Goal: Information Seeking & Learning: Learn about a topic

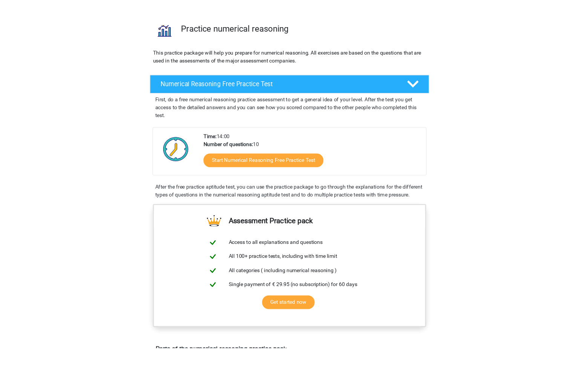
scroll to position [65, 0]
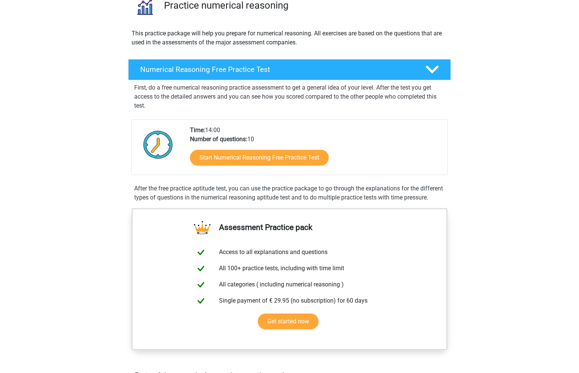
click at [417, 197] on div "After the free practice aptitude test, you can use the practice package to go t…" at bounding box center [289, 193] width 316 height 18
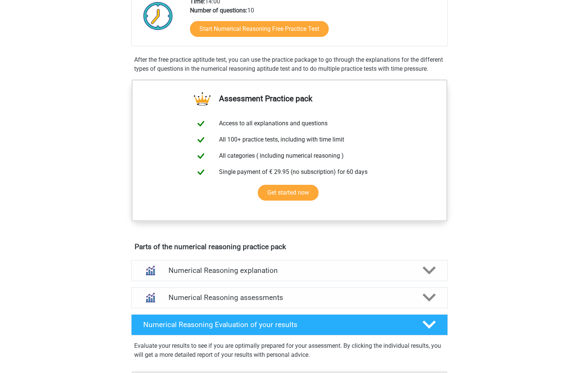
scroll to position [0, 0]
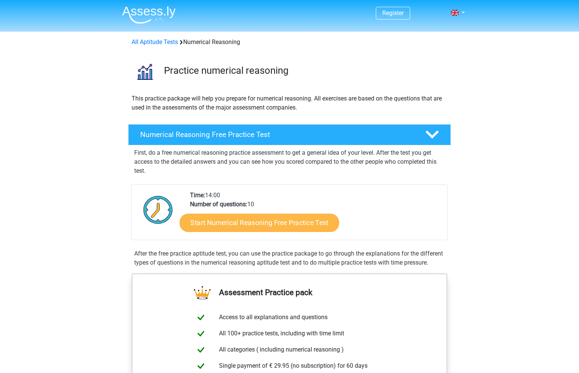
click at [289, 225] on link "Start Numerical Reasoning Free Practice Test" at bounding box center [259, 223] width 159 height 18
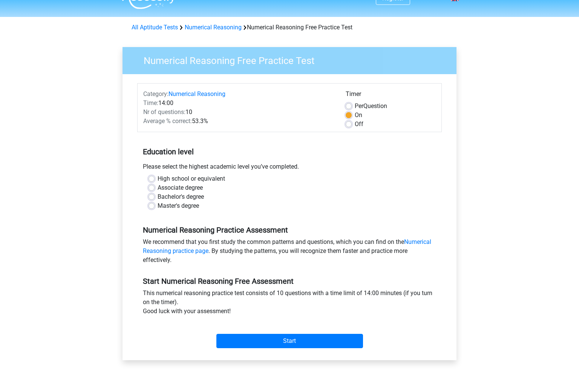
scroll to position [57, 0]
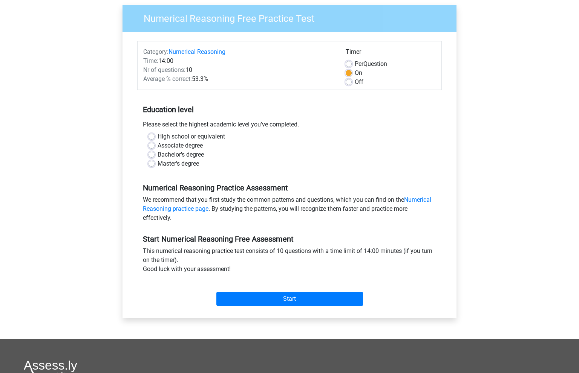
click at [157, 138] on label "High school or equivalent" at bounding box center [190, 136] width 67 height 9
click at [153, 138] on input "High school or equivalent" at bounding box center [151, 136] width 6 height 8
radio input "true"
click at [157, 156] on label "Bachelor's degree" at bounding box center [180, 154] width 46 height 9
click at [153, 156] on input "Bachelor's degree" at bounding box center [151, 154] width 6 height 8
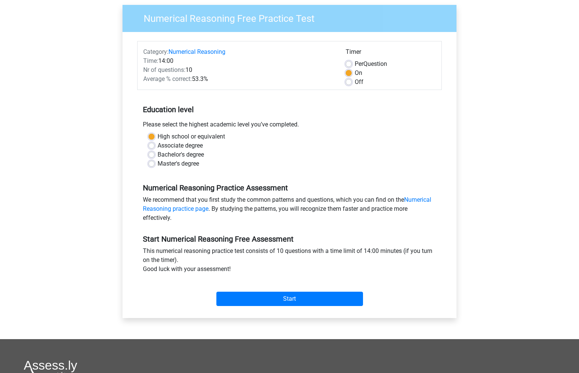
radio input "true"
click at [270, 305] on input "Start" at bounding box center [289, 299] width 147 height 14
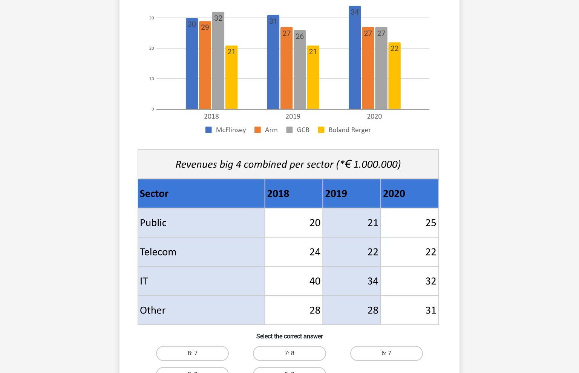
scroll to position [273, 0]
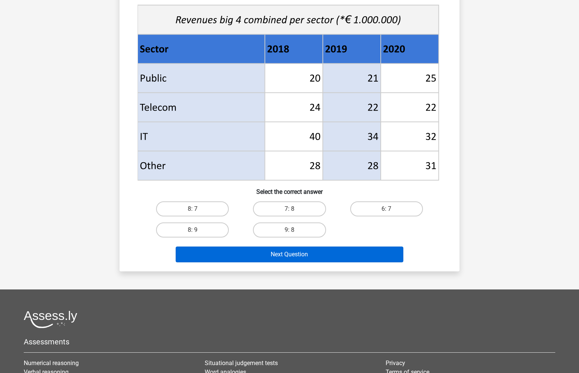
click at [295, 256] on button "Next Question" at bounding box center [290, 255] width 228 height 16
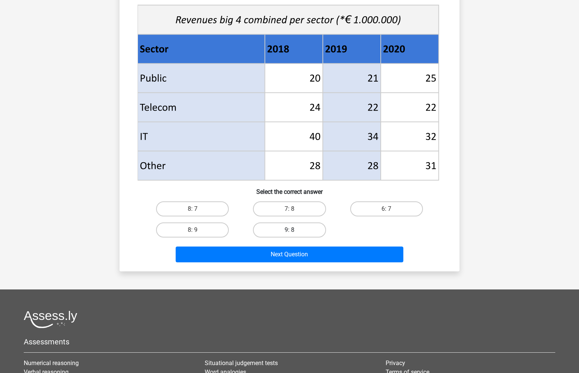
click at [287, 228] on label "9: 8" at bounding box center [289, 230] width 73 height 15
click at [289, 230] on input "9: 8" at bounding box center [291, 232] width 5 height 5
radio input "true"
click at [272, 266] on div "Next Question" at bounding box center [289, 256] width 291 height 19
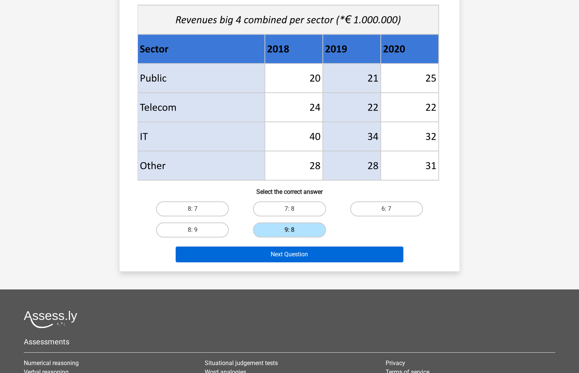
click at [273, 254] on button "Next Question" at bounding box center [290, 255] width 228 height 16
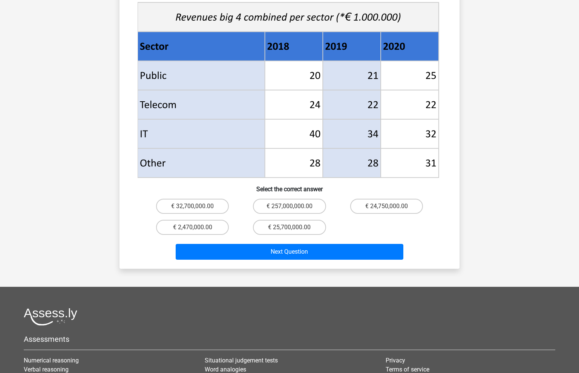
scroll to position [283, 0]
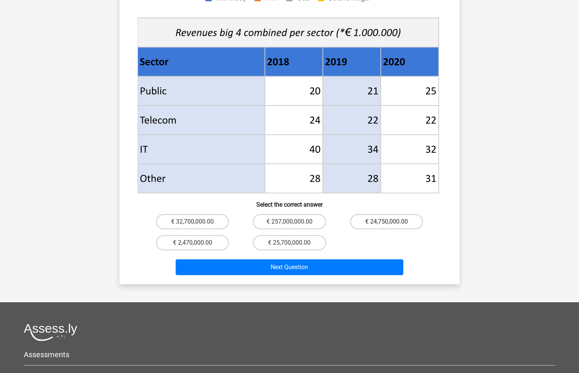
click at [389, 215] on label "€ 24,750,000.00" at bounding box center [386, 221] width 73 height 15
click at [389, 222] on input "€ 24,750,000.00" at bounding box center [388, 224] width 5 height 5
radio input "true"
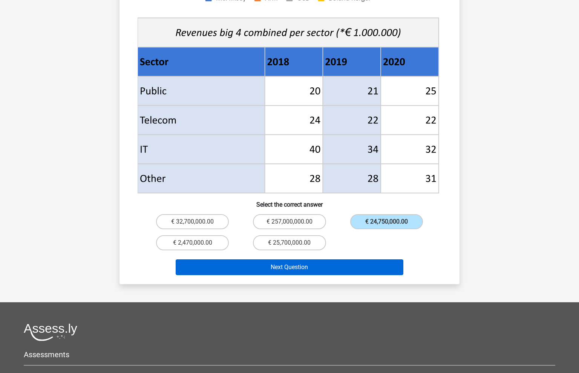
click at [338, 261] on button "Next Question" at bounding box center [290, 268] width 228 height 16
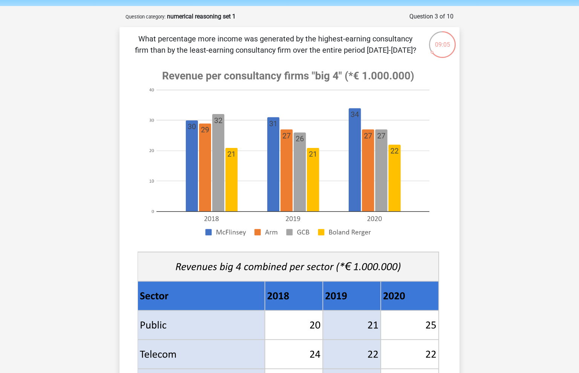
scroll to position [388, 0]
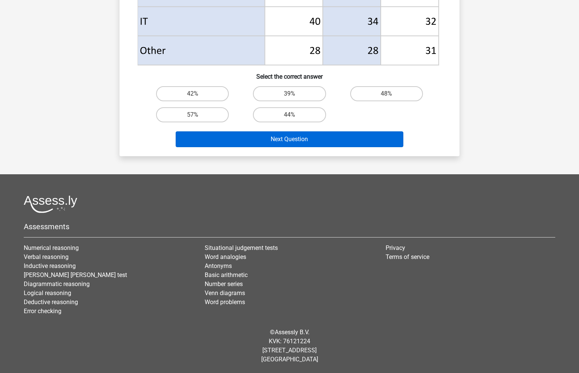
click at [287, 140] on button "Next Question" at bounding box center [290, 139] width 228 height 16
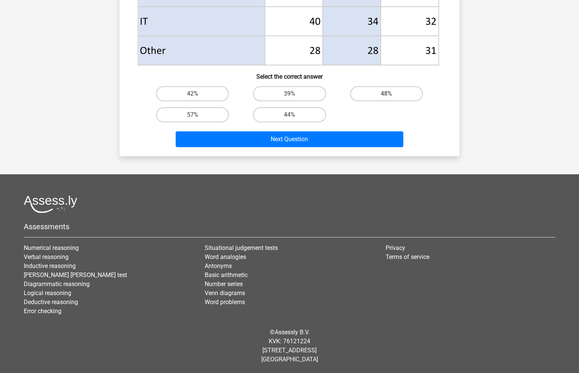
click at [382, 98] on label "48%" at bounding box center [386, 93] width 73 height 15
click at [386, 98] on input "48%" at bounding box center [388, 96] width 5 height 5
radio input "true"
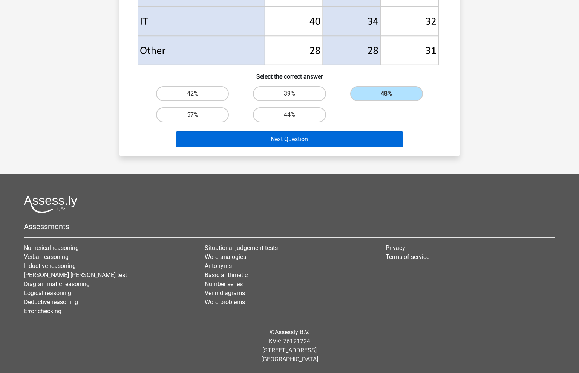
click at [350, 135] on button "Next Question" at bounding box center [290, 139] width 228 height 16
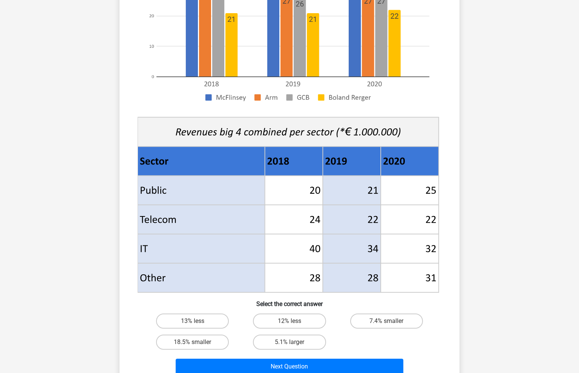
scroll to position [216, 0]
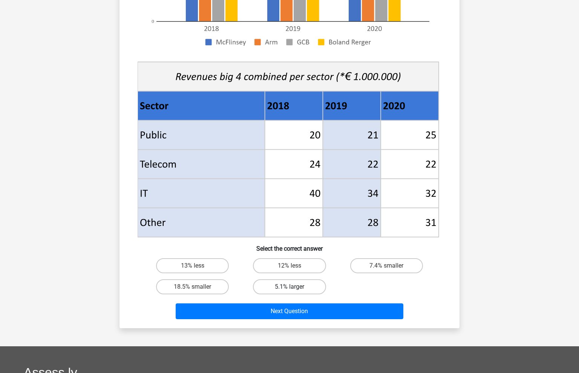
click at [315, 289] on label "5.1% larger" at bounding box center [289, 287] width 73 height 15
click at [294, 289] on input "5.1% larger" at bounding box center [291, 289] width 5 height 5
radio input "true"
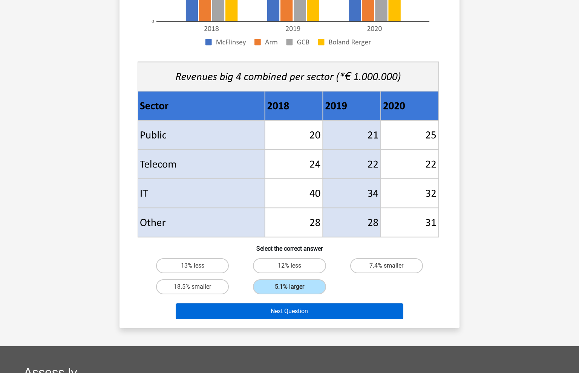
click at [322, 316] on button "Next Question" at bounding box center [290, 312] width 228 height 16
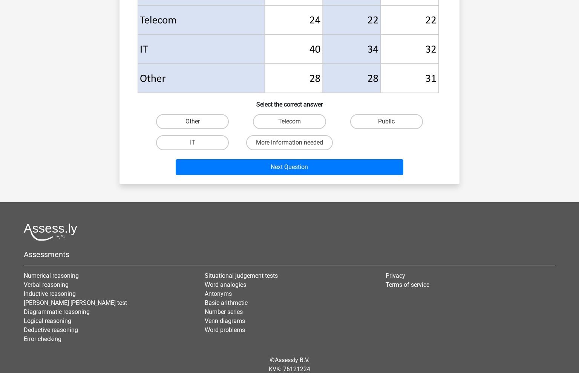
scroll to position [296, 0]
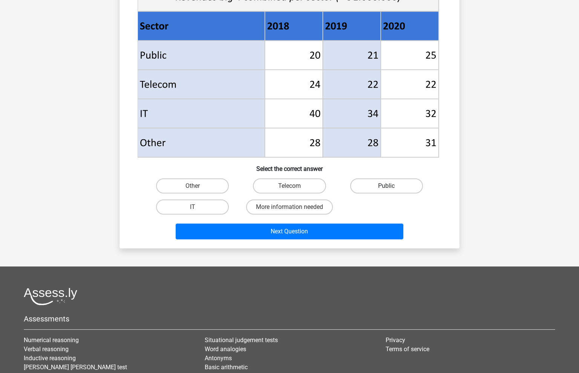
click at [398, 183] on label "Public" at bounding box center [386, 186] width 73 height 15
click at [391, 186] on input "Public" at bounding box center [388, 188] width 5 height 5
radio input "true"
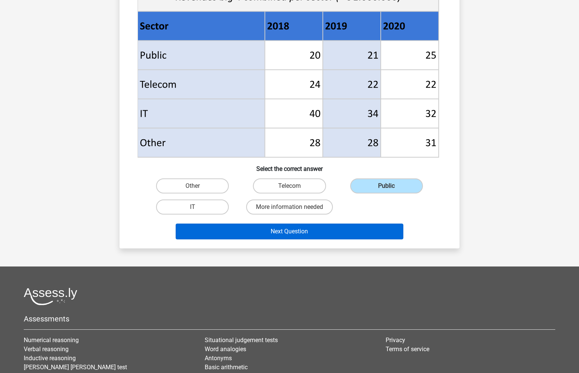
click at [375, 228] on button "Next Question" at bounding box center [290, 232] width 228 height 16
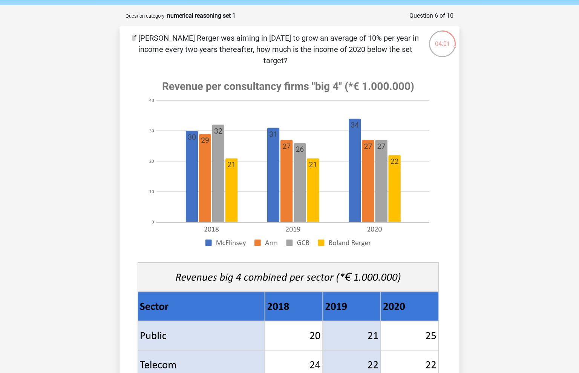
scroll to position [174, 0]
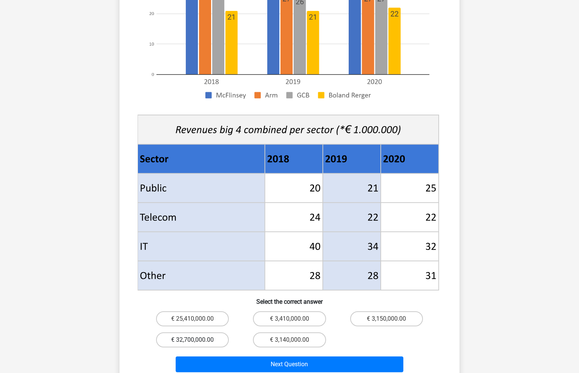
click at [211, 333] on label "€ 32,700,000.00" at bounding box center [192, 340] width 73 height 15
click at [197, 340] on input "€ 32,700,000.00" at bounding box center [195, 342] width 5 height 5
radio input "true"
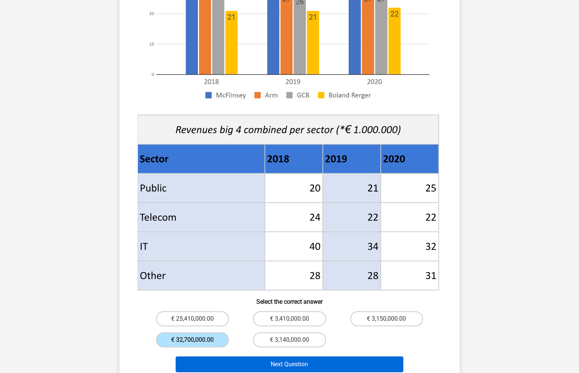
click at [242, 357] on button "Next Question" at bounding box center [290, 365] width 228 height 16
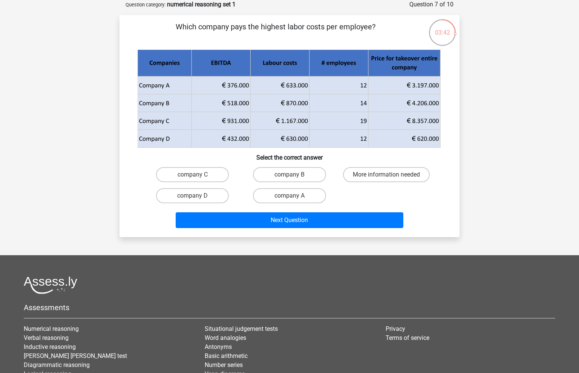
scroll to position [0, 0]
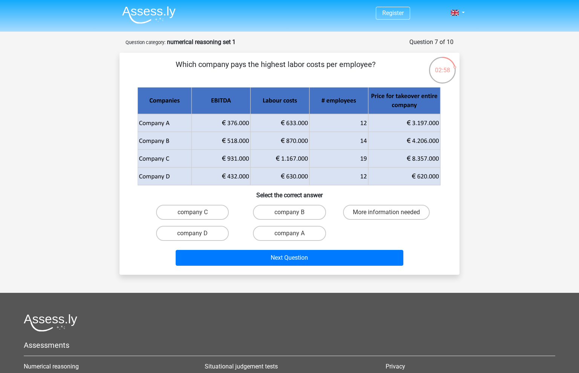
drag, startPoint x: 299, startPoint y: 217, endPoint x: 304, endPoint y: 242, distance: 25.3
click at [300, 217] on label "company B" at bounding box center [289, 212] width 73 height 15
click at [294, 217] on input "company B" at bounding box center [291, 214] width 5 height 5
radio input "true"
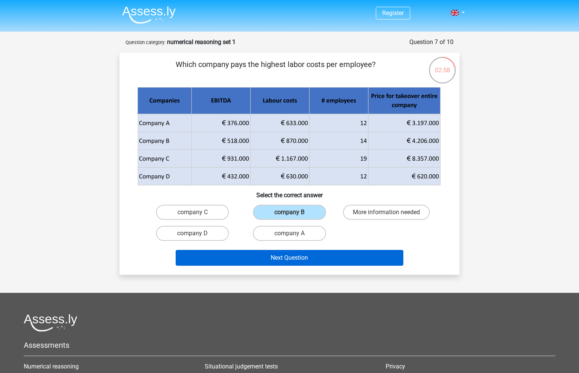
click at [305, 255] on button "Next Question" at bounding box center [290, 258] width 228 height 16
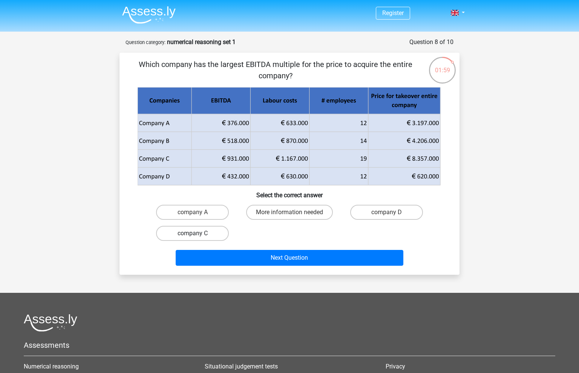
click at [202, 235] on label "company C" at bounding box center [192, 233] width 73 height 15
click at [197, 235] on input "company C" at bounding box center [195, 236] width 5 height 5
radio input "true"
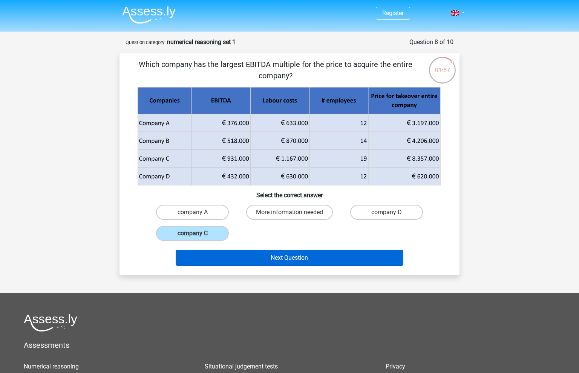
click at [221, 261] on button "Next Question" at bounding box center [290, 258] width 228 height 16
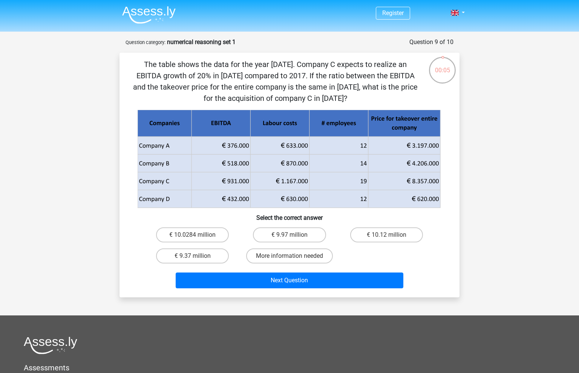
click at [318, 286] on button "Next Question" at bounding box center [290, 281] width 228 height 16
click at [319, 232] on label "€ 9.97 million" at bounding box center [289, 235] width 73 height 15
click at [294, 235] on input "€ 9.97 million" at bounding box center [291, 237] width 5 height 5
radio input "true"
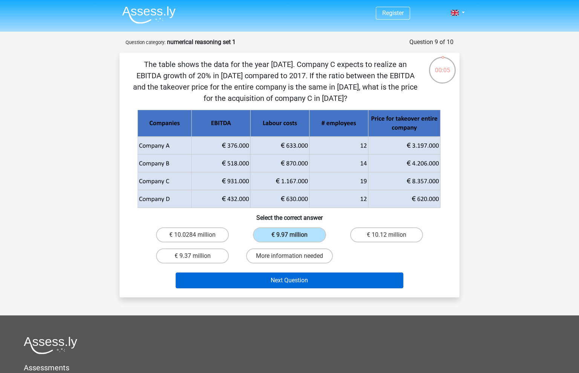
click at [318, 286] on button "Next Question" at bounding box center [290, 281] width 228 height 16
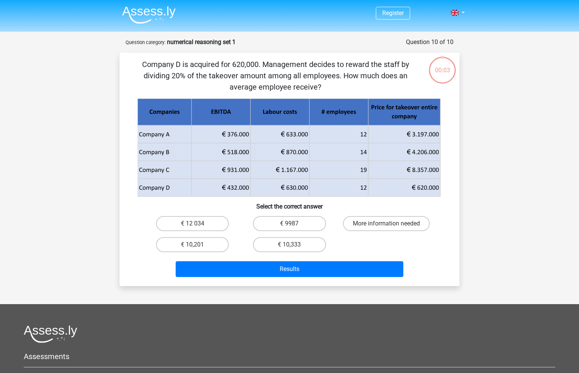
scroll to position [38, 0]
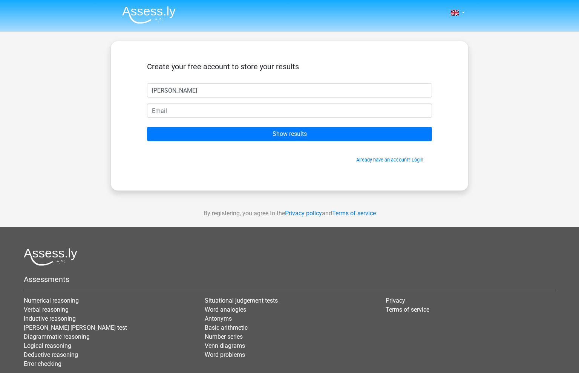
type input "[PERSON_NAME]"
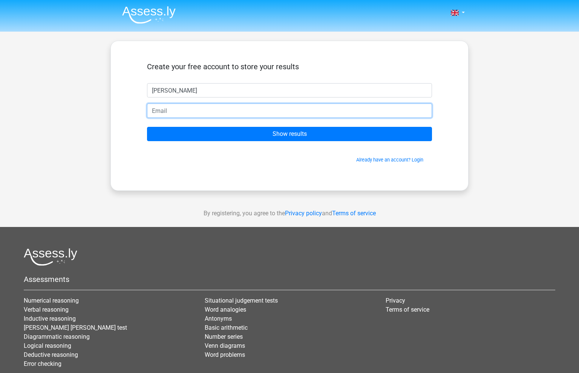
type input "[EMAIL_ADDRESS][DOMAIN_NAME]"
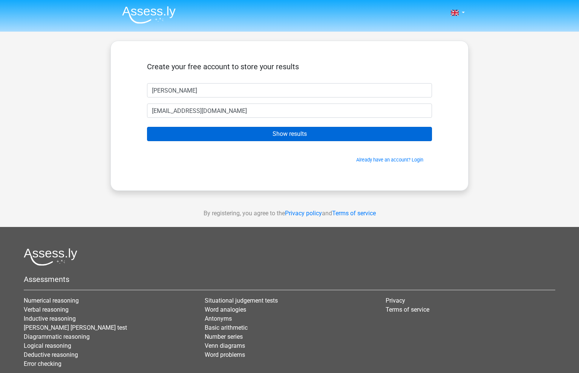
click at [222, 134] on input "Show results" at bounding box center [289, 134] width 285 height 14
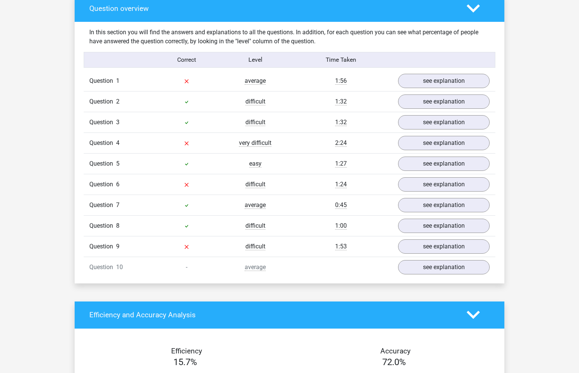
scroll to position [565, 0]
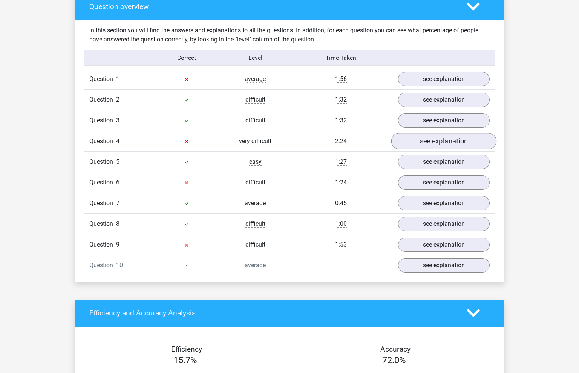
click at [462, 143] on link "see explanation" at bounding box center [443, 141] width 105 height 17
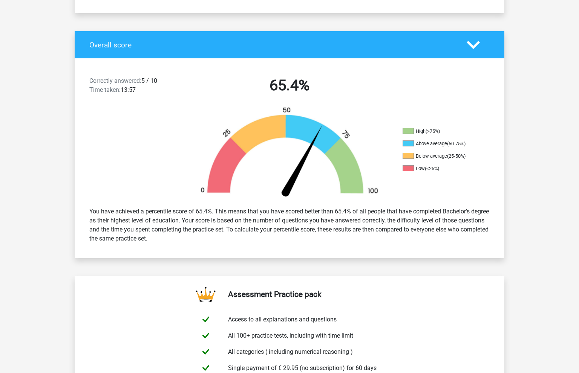
scroll to position [0, 0]
